Goal: Book appointment/travel/reservation

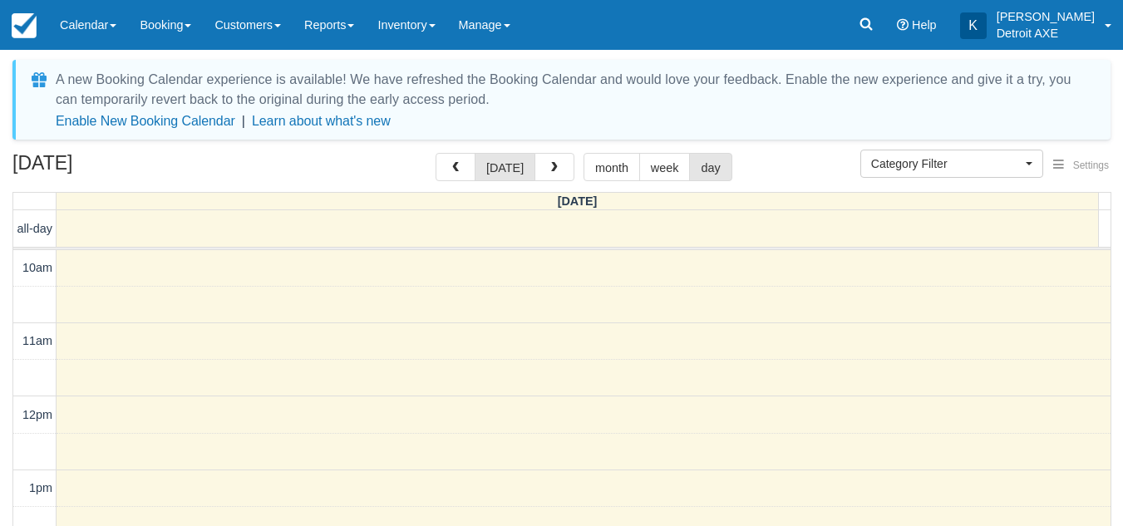
select select
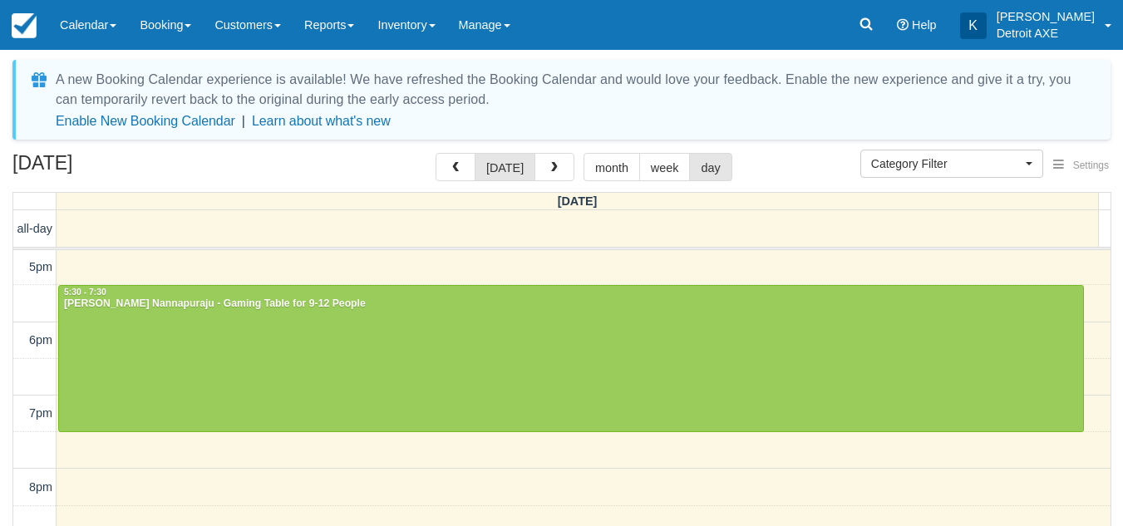
click at [368, 168] on div "[DATE] [DATE] month week day" at bounding box center [561, 171] width 1098 height 36
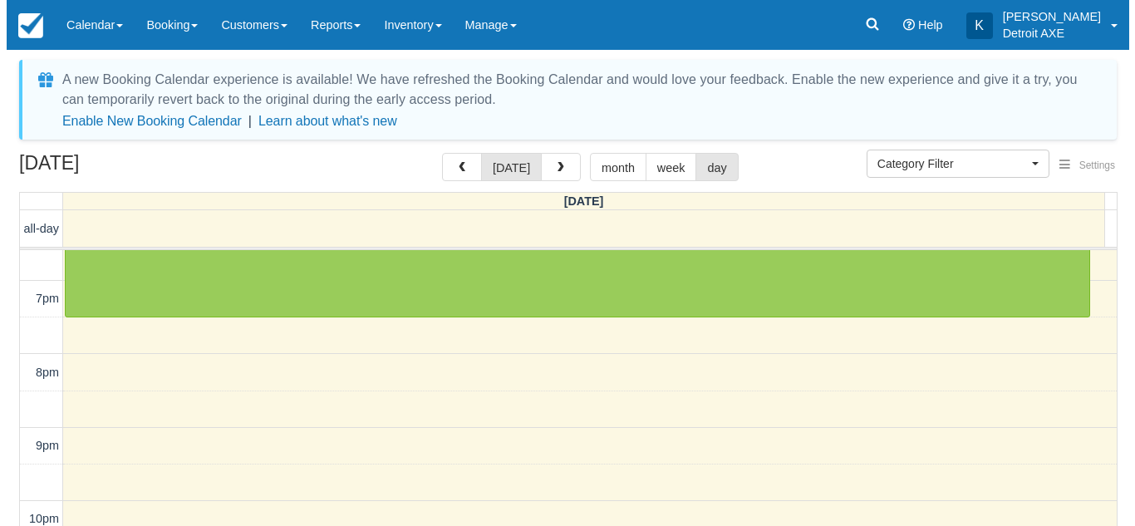
scroll to position [556, 0]
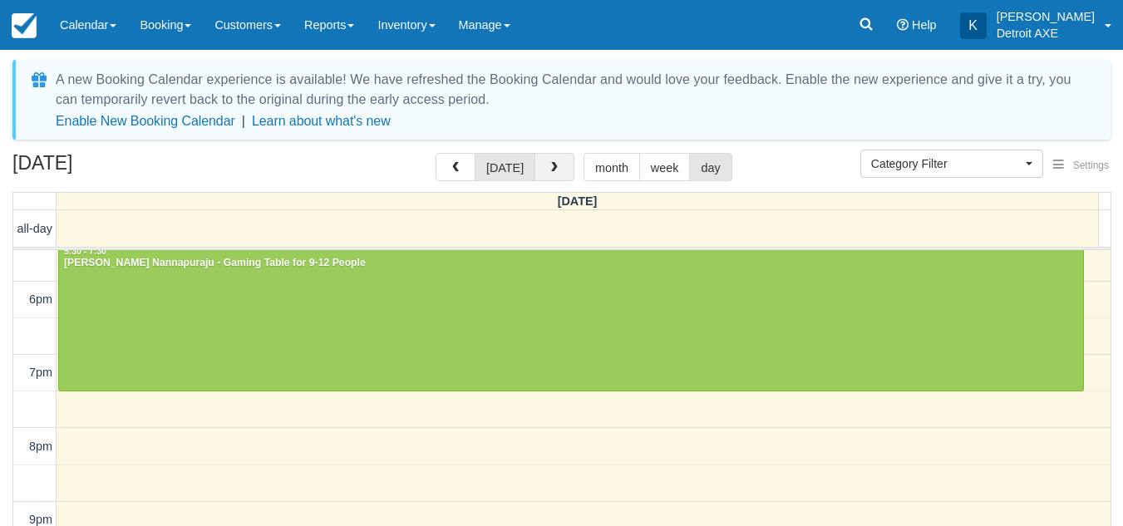
click at [559, 163] on button "button" at bounding box center [554, 167] width 40 height 28
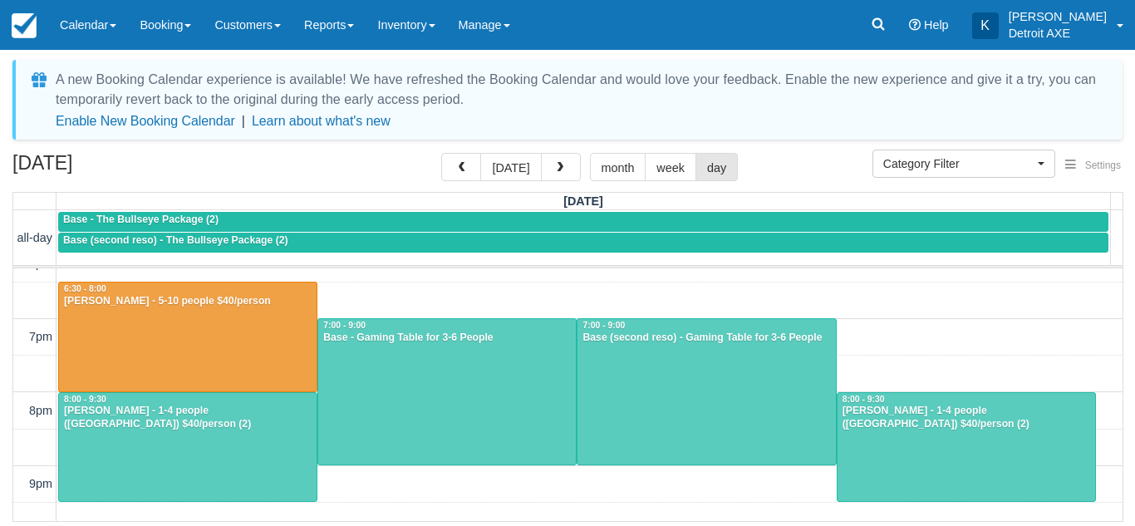
scroll to position [608, 0]
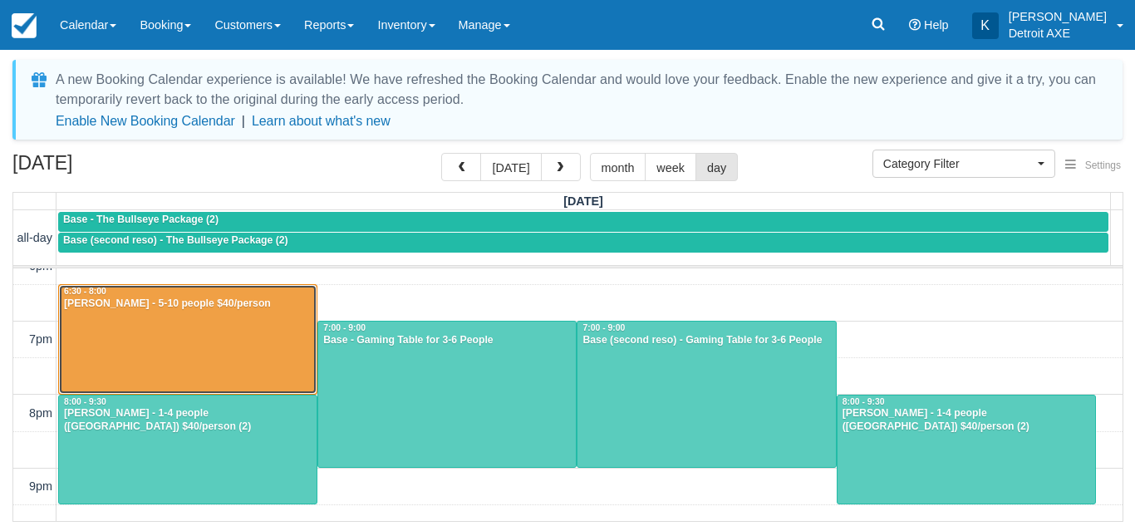
click at [239, 330] on div at bounding box center [188, 339] width 258 height 109
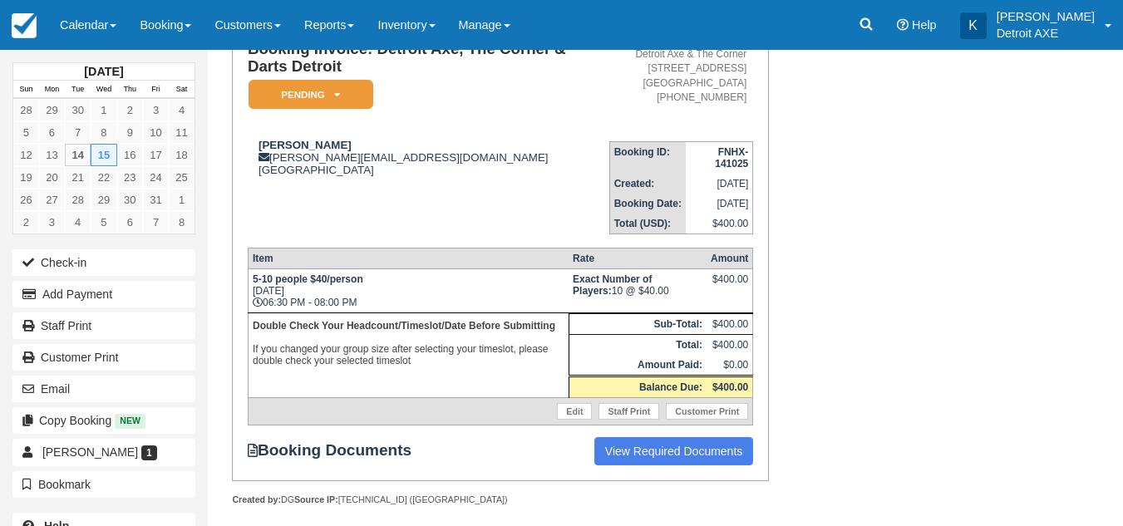
scroll to position [143, 0]
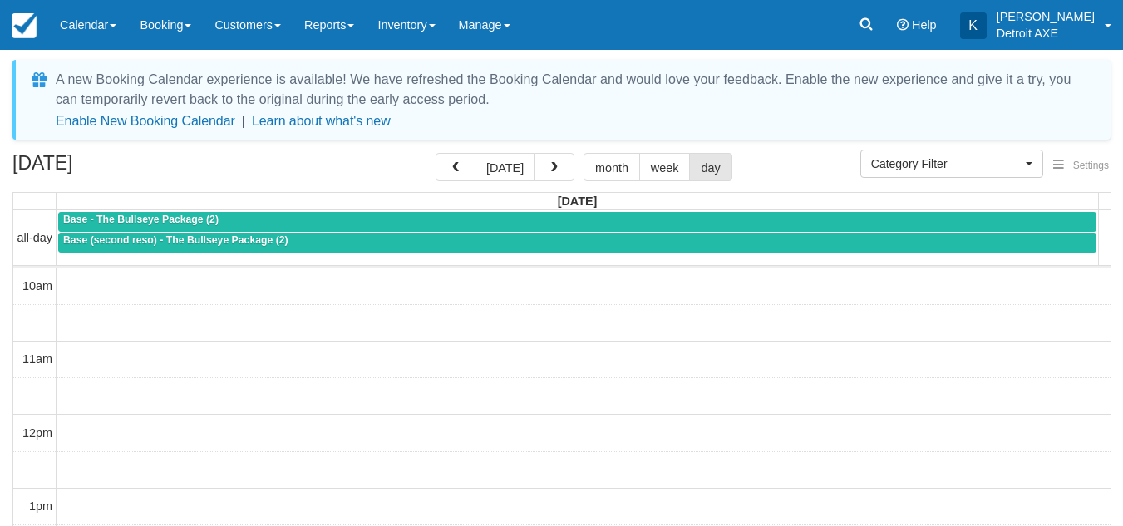
select select
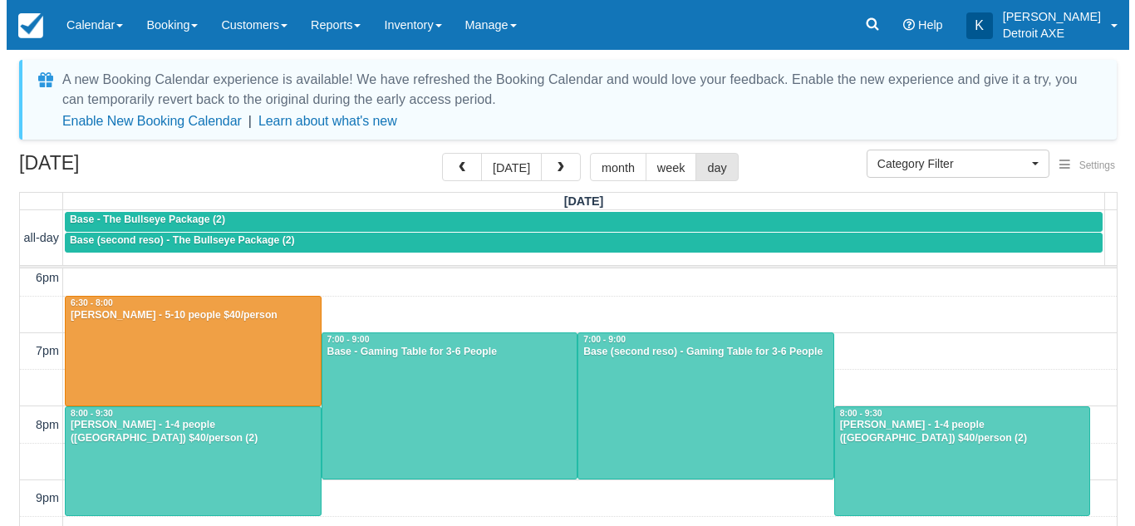
scroll to position [596, 0]
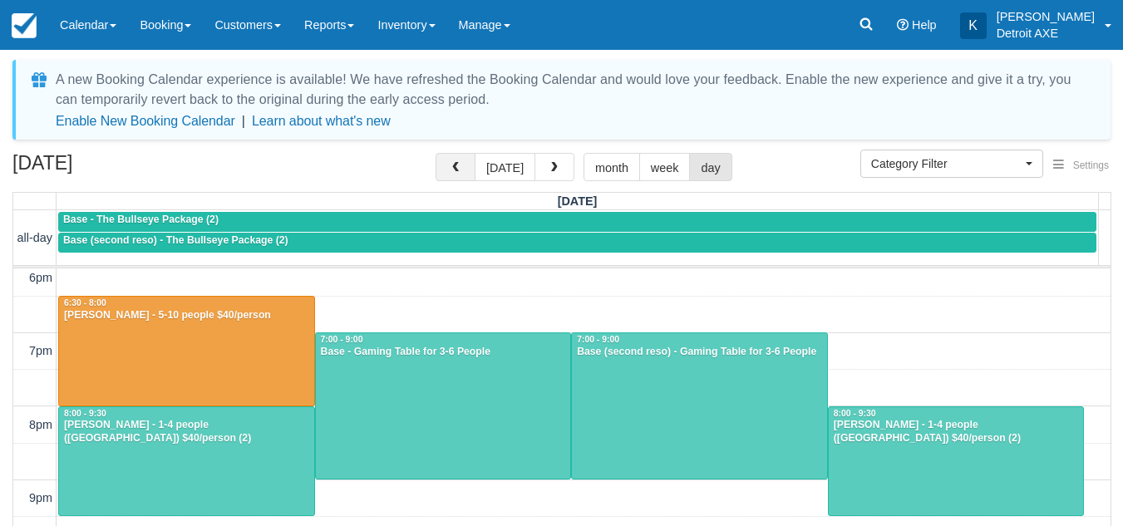
click at [474, 160] on button "button" at bounding box center [456, 167] width 40 height 28
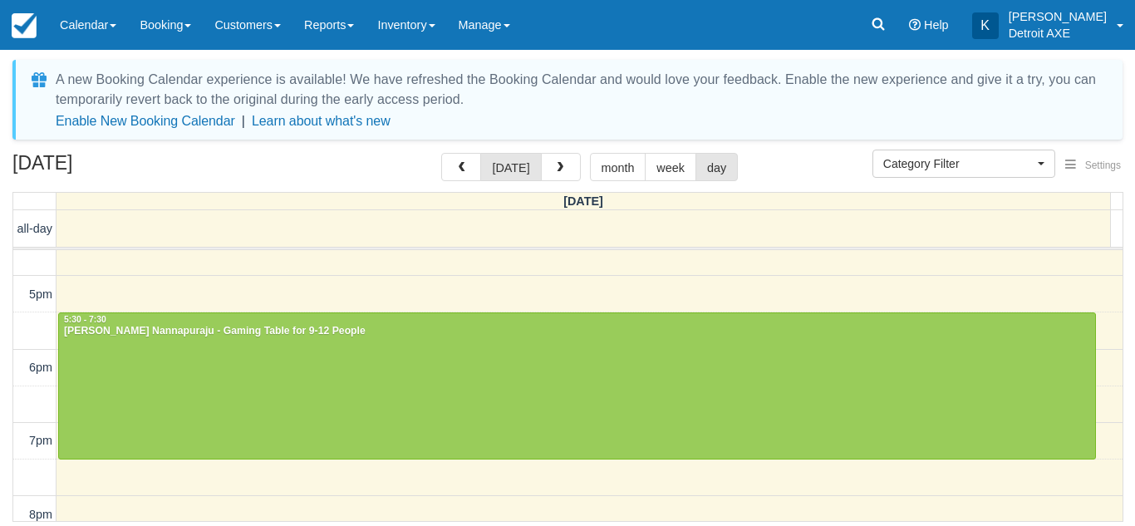
scroll to position [492, 0]
